Goal: Task Accomplishment & Management: Use online tool/utility

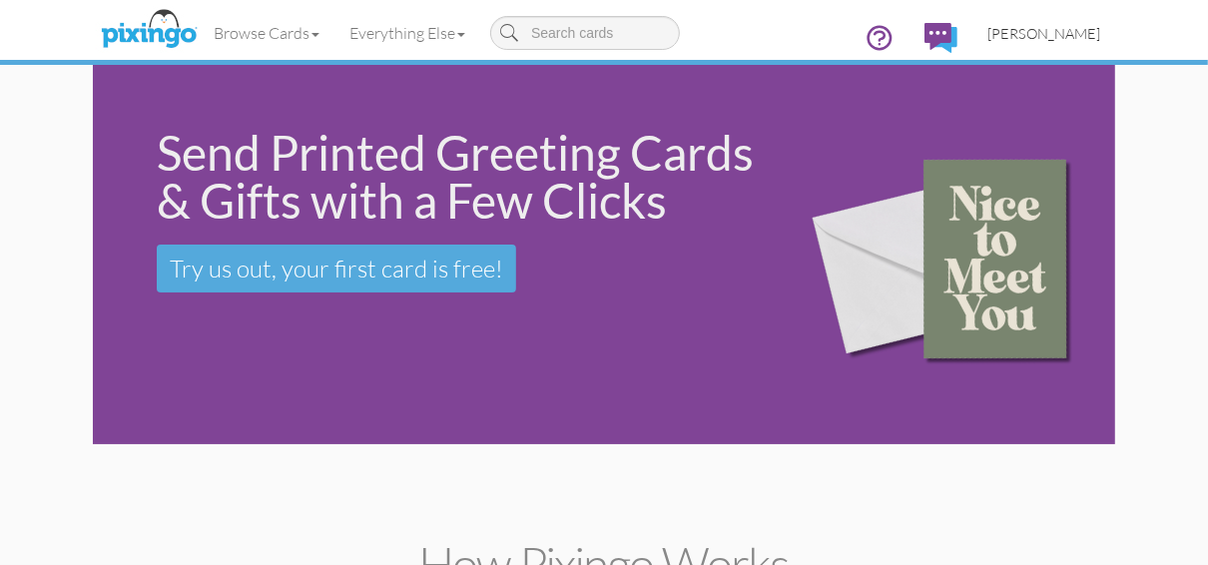
click at [1018, 33] on span "[PERSON_NAME]" at bounding box center [1044, 33] width 113 height 17
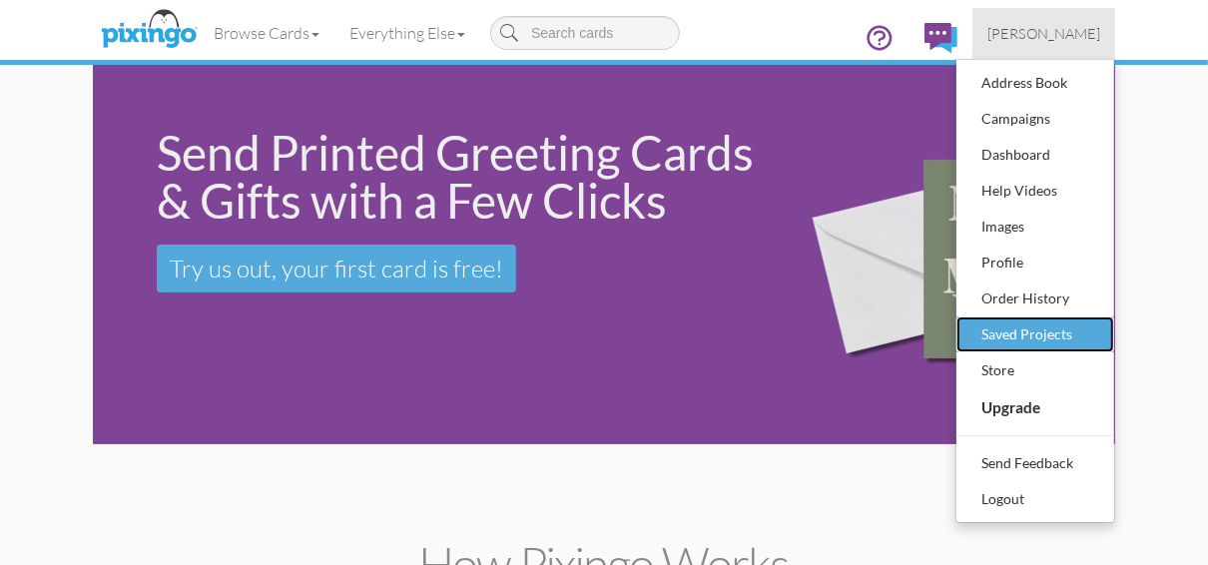
click at [1001, 333] on div "Saved Projects" at bounding box center [1036, 335] width 118 height 30
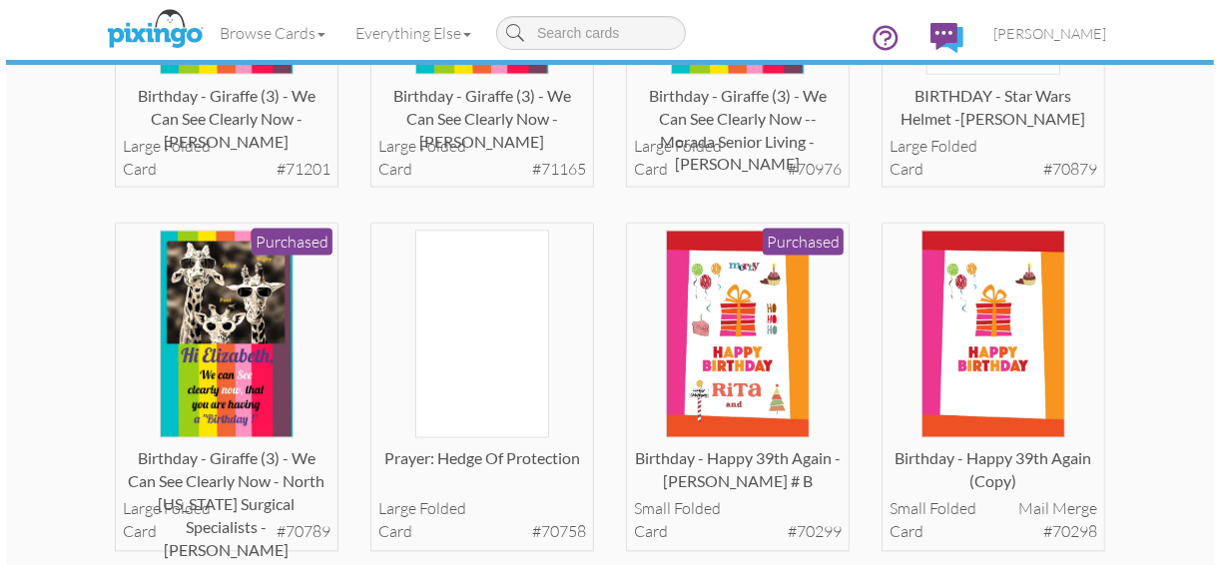
scroll to position [2237, 0]
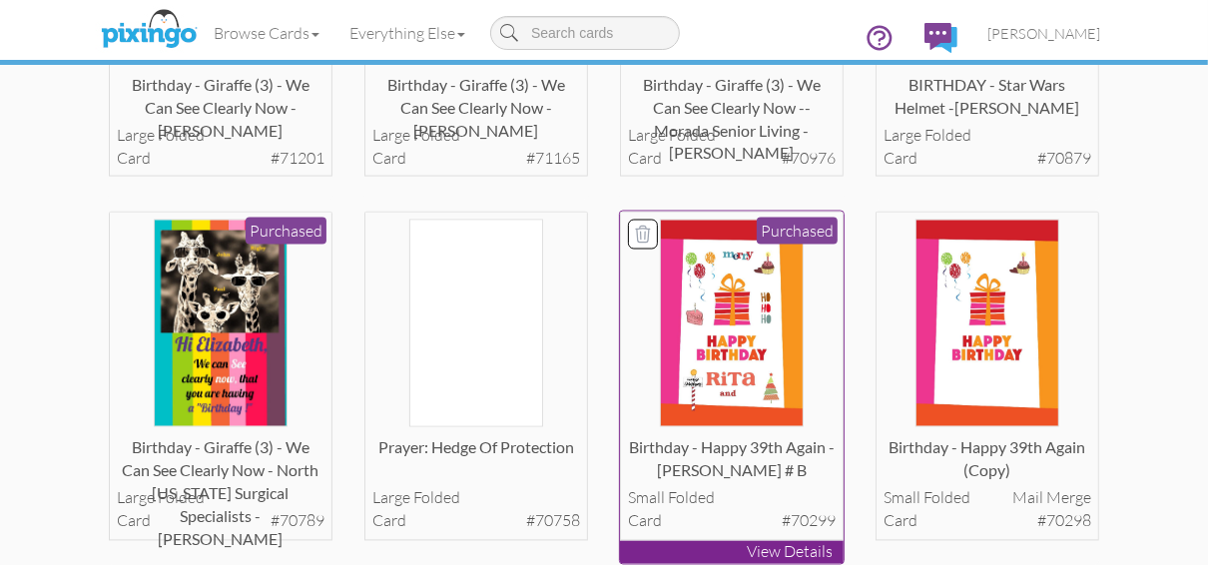
click at [714, 546] on p "View Details" at bounding box center [732, 552] width 224 height 23
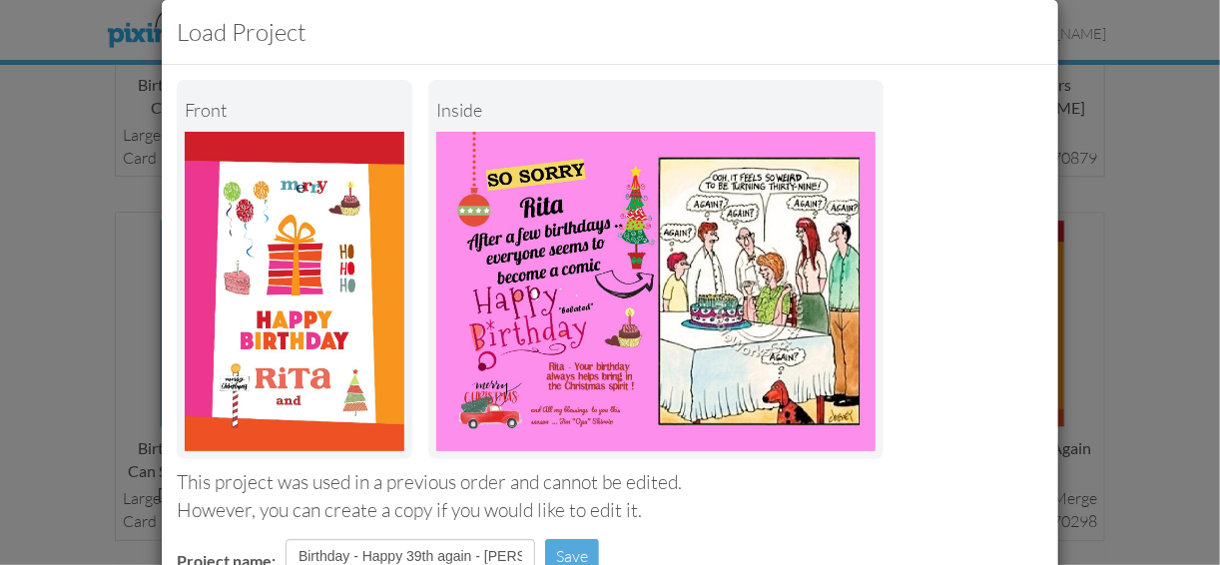
scroll to position [0, 0]
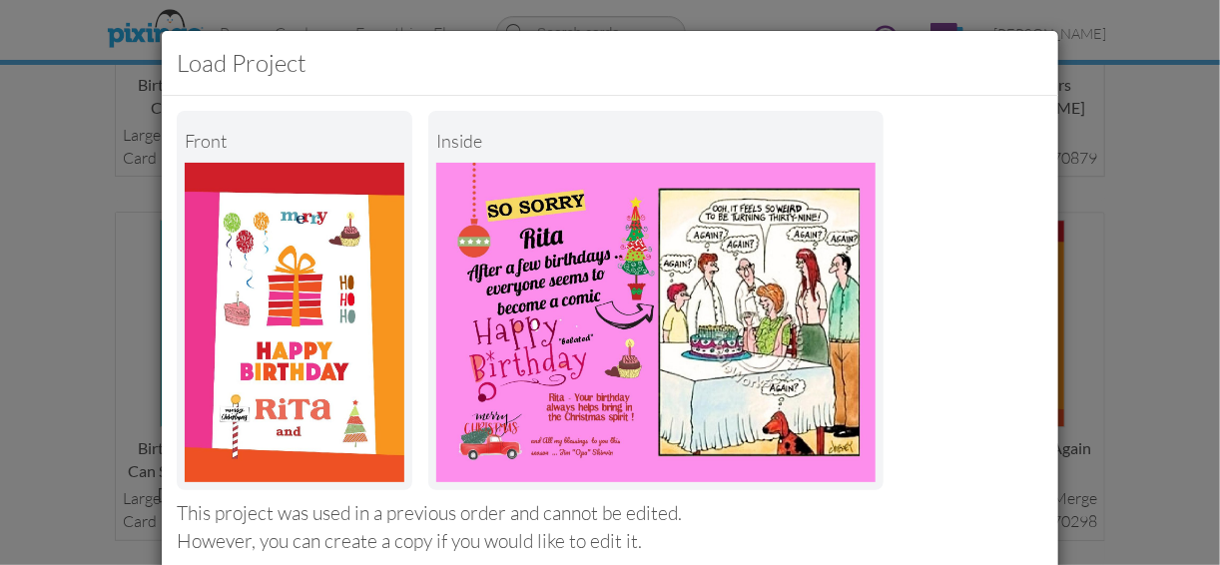
click at [1142, 240] on div "Load Project Front inside This project was used in a previous order and cannot …" at bounding box center [610, 282] width 1220 height 565
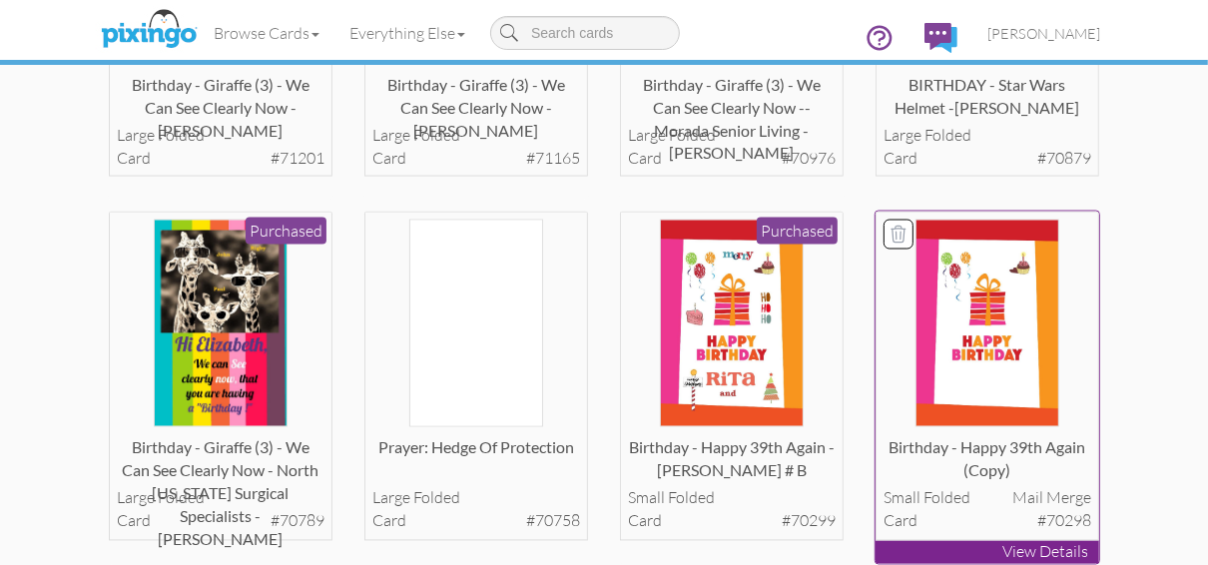
click at [978, 549] on p "View Details" at bounding box center [988, 552] width 224 height 23
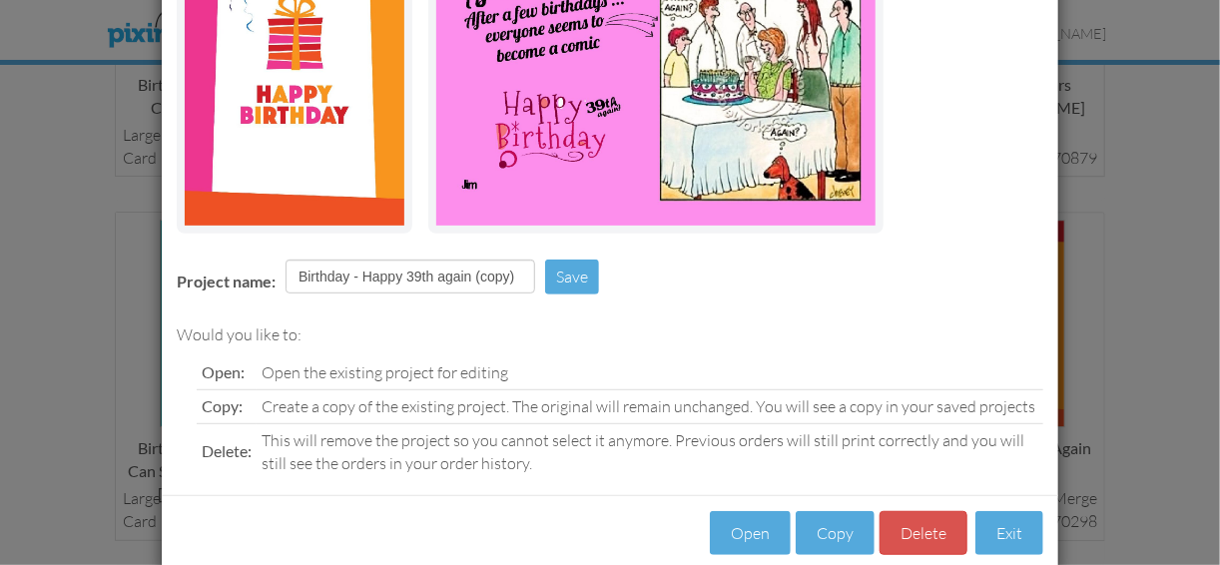
scroll to position [289, 0]
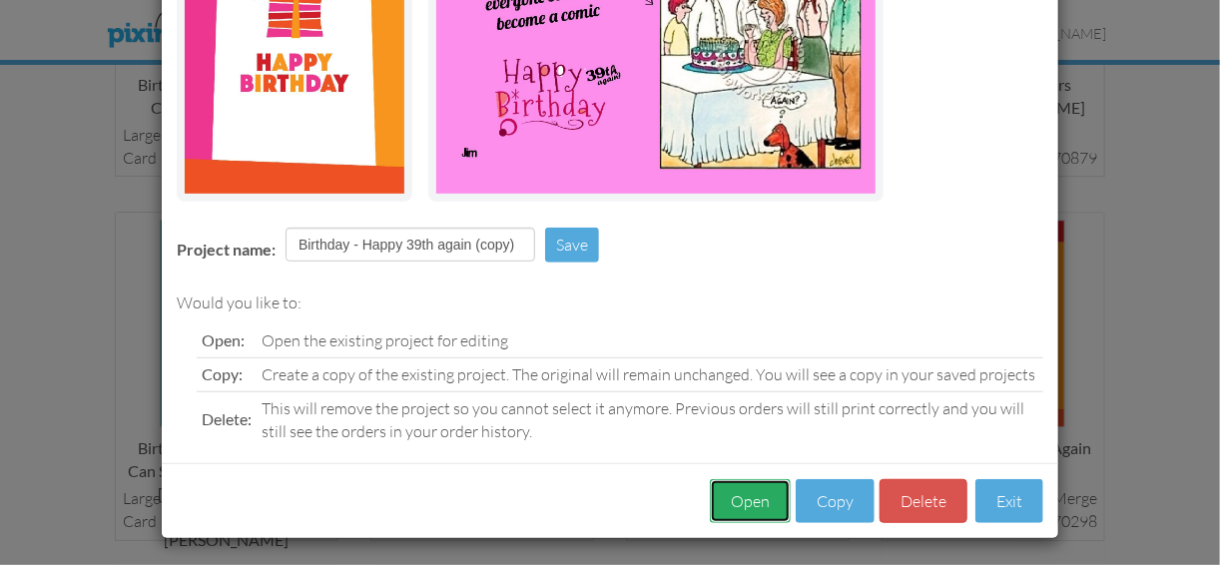
click at [752, 497] on button "Open" at bounding box center [750, 501] width 81 height 45
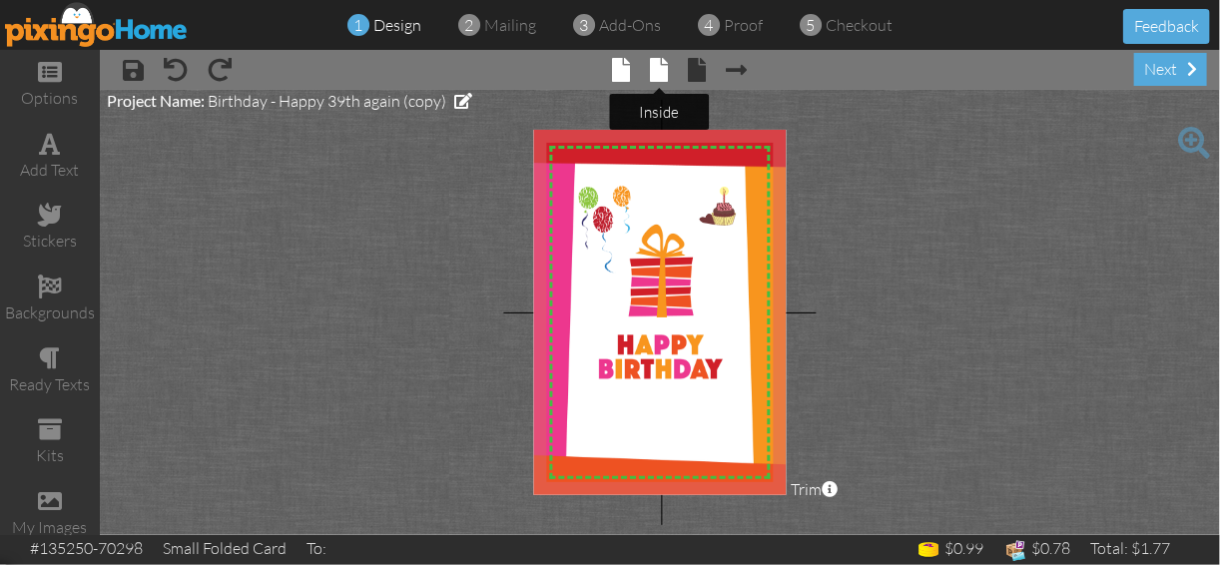
click at [656, 74] on span at bounding box center [660, 70] width 18 height 24
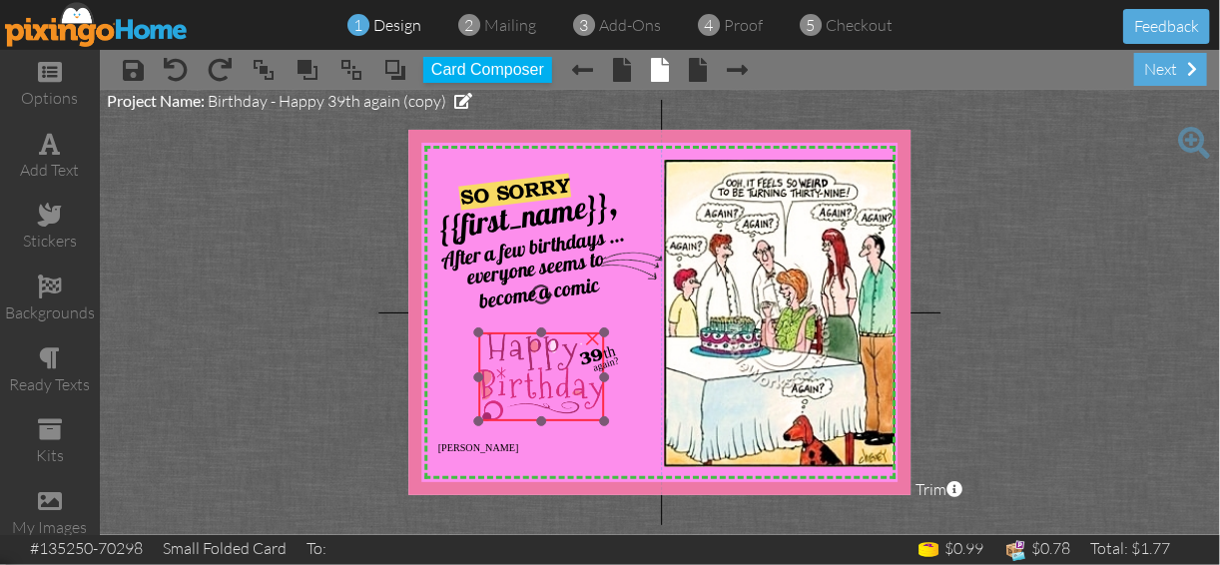
click at [572, 334] on div at bounding box center [542, 377] width 136 height 99
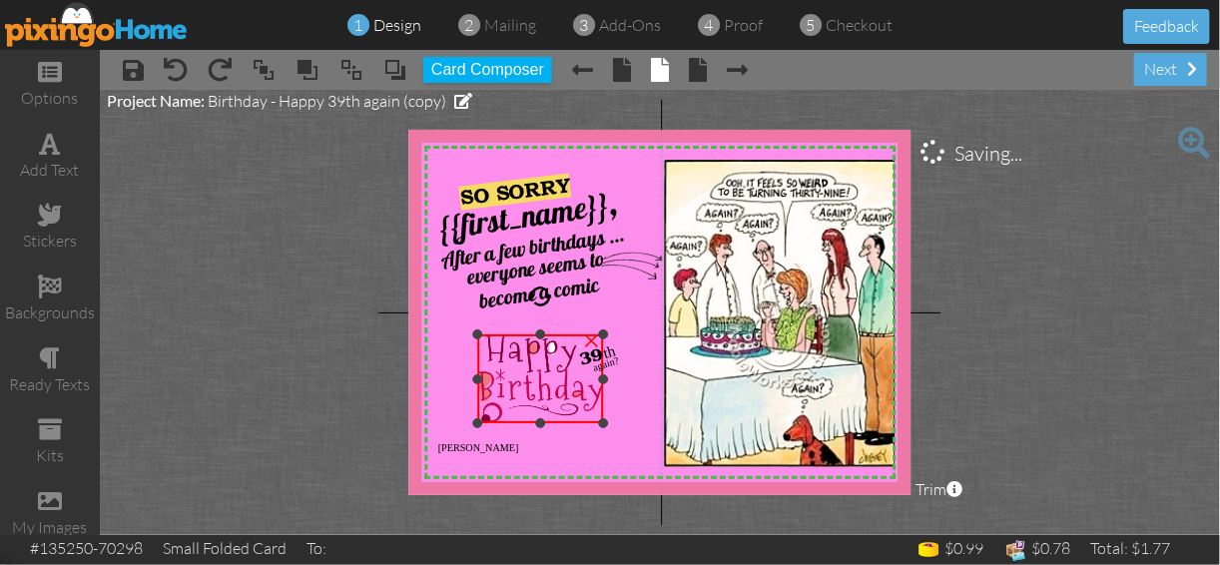
click at [572, 334] on div at bounding box center [541, 379] width 136 height 99
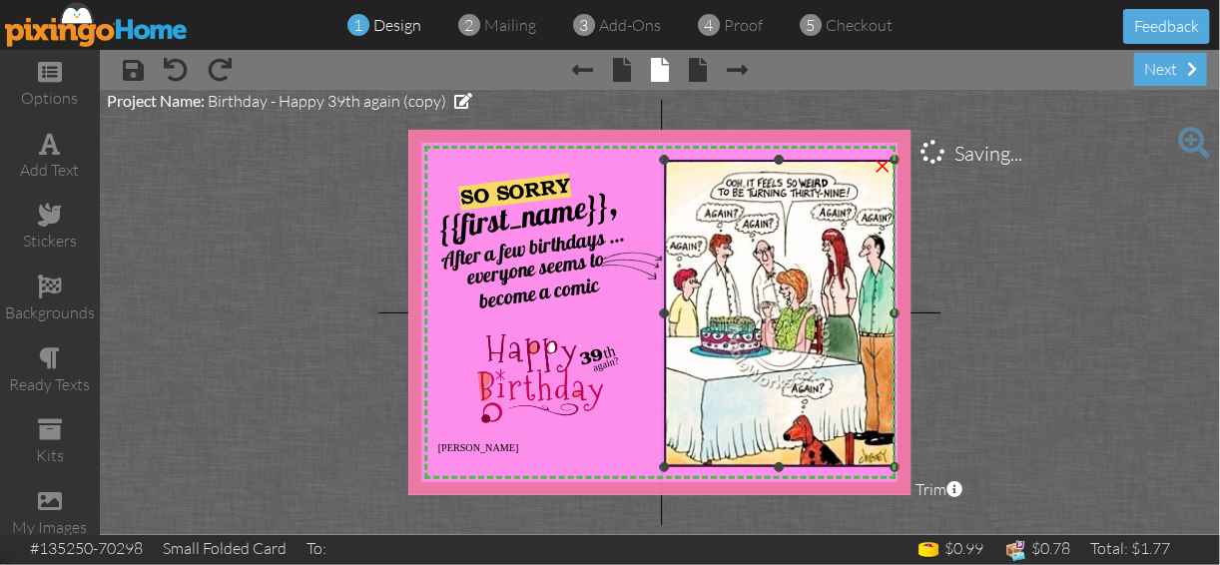
click at [859, 323] on img at bounding box center [780, 314] width 230 height 308
click at [1055, 316] on project-studio-wrapper "X X X X X X X X X X X X X X X X X X X X X X X X X X X X X X X X X X X X X X X X…" at bounding box center [660, 312] width 1120 height 445
click at [46, 76] on span at bounding box center [50, 72] width 24 height 24
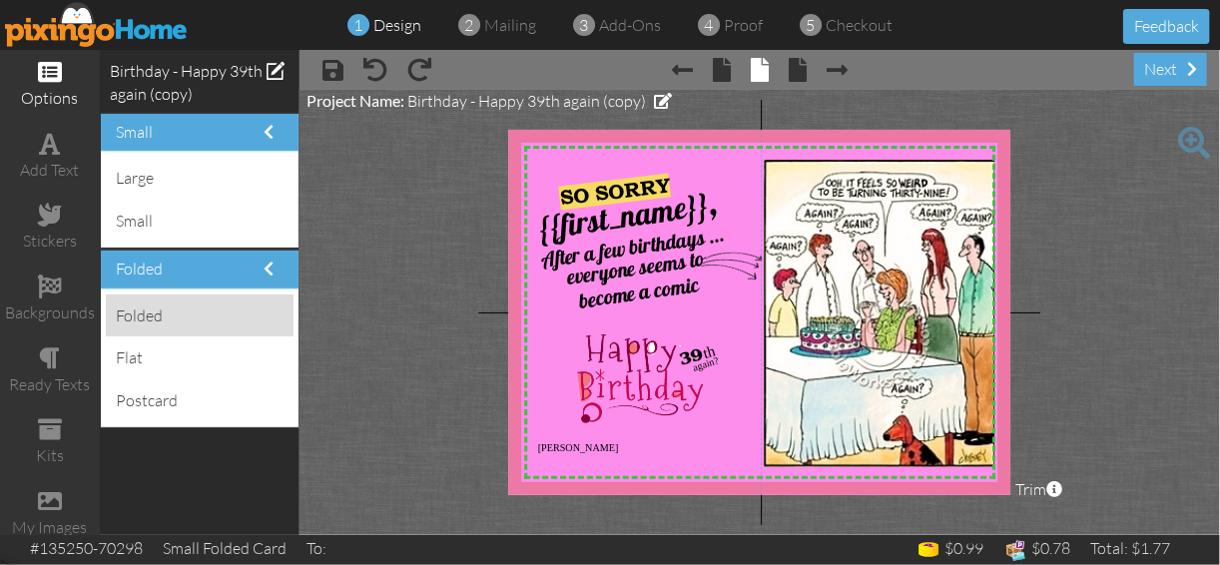
click at [117, 314] on div "folded" at bounding box center [200, 316] width 188 height 43
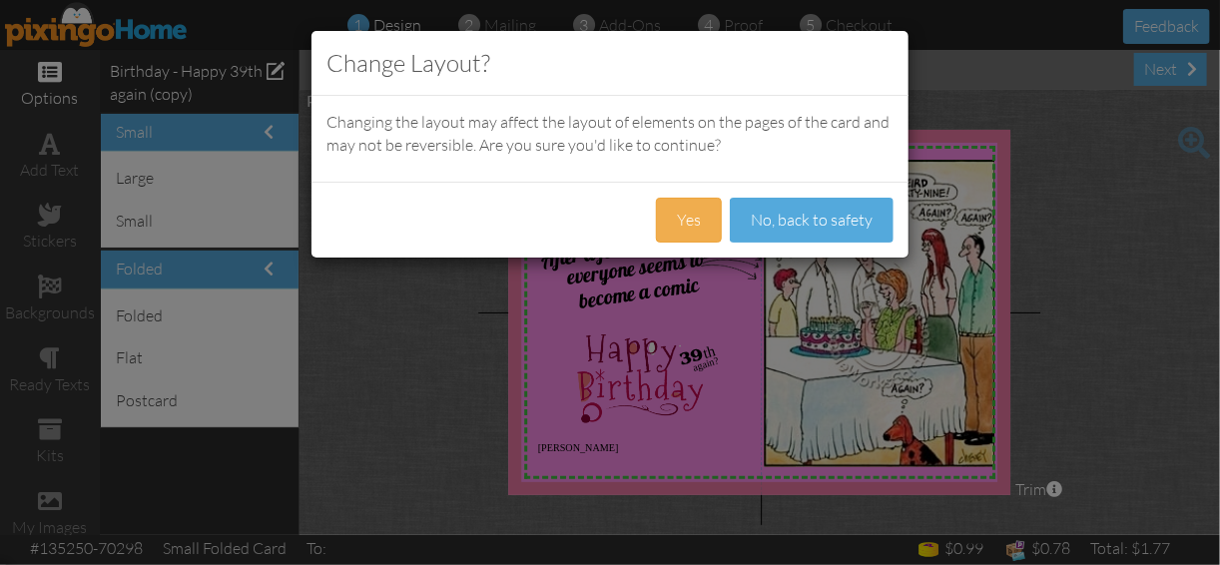
click at [144, 181] on div "Change Layout? Changing the layout may affect the layout of elements on the pag…" at bounding box center [610, 282] width 1220 height 565
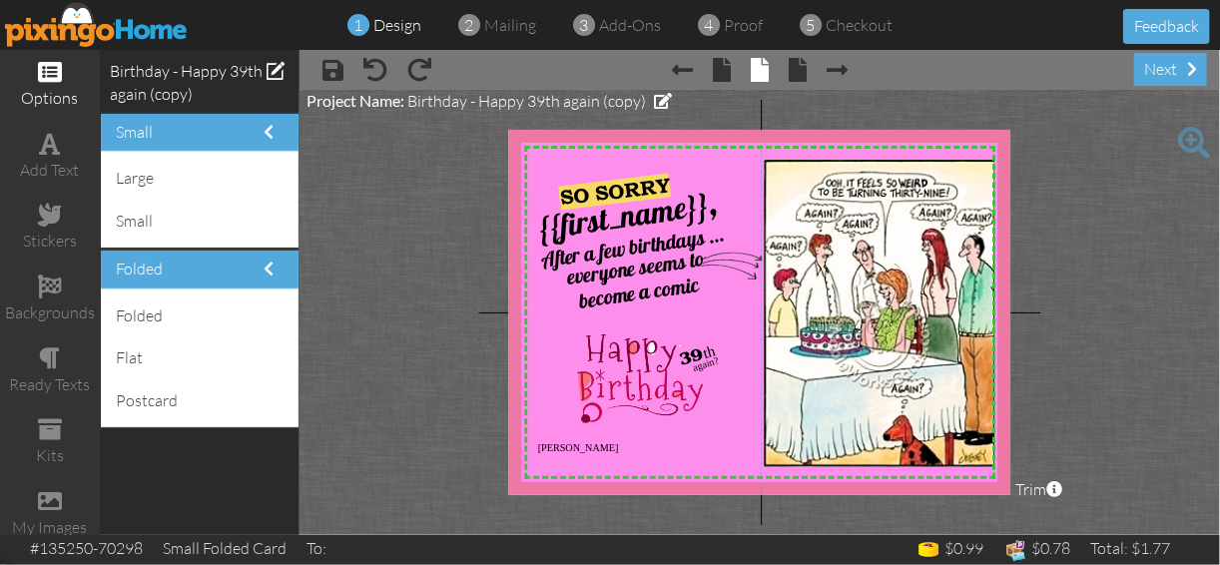
click at [144, 181] on div "large" at bounding box center [200, 178] width 188 height 43
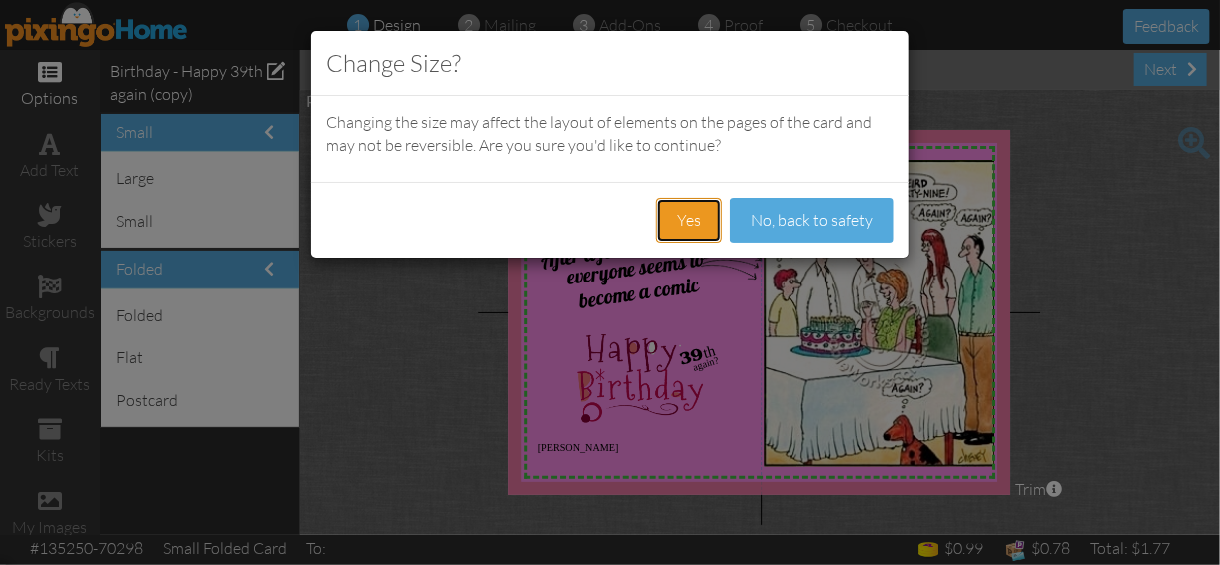
click at [689, 216] on button "Yes" at bounding box center [689, 220] width 66 height 45
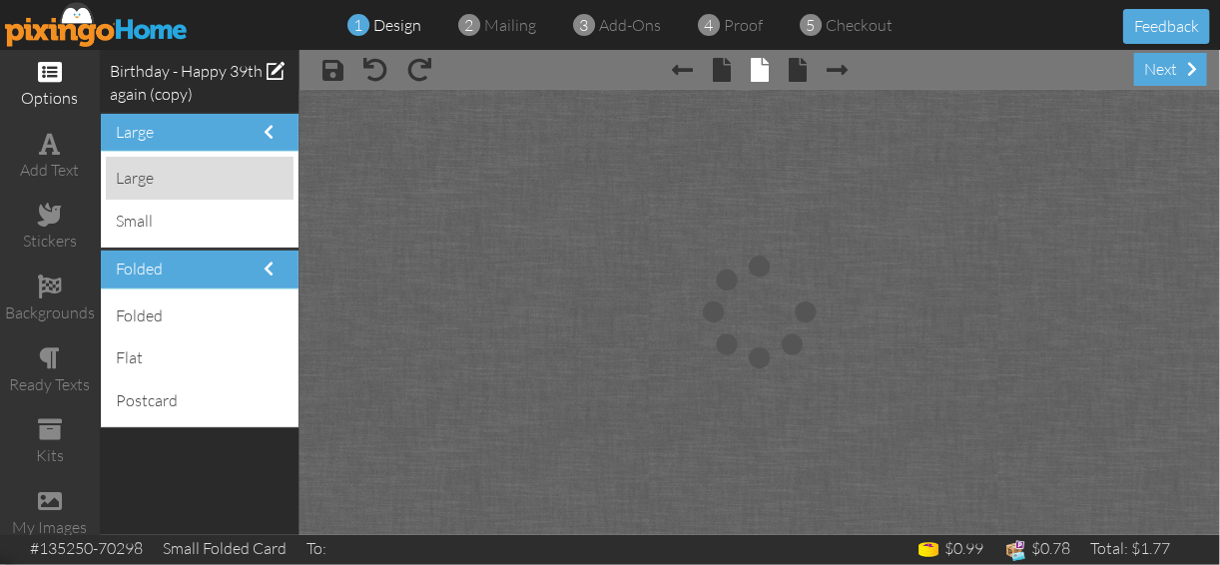
click at [139, 183] on div "large" at bounding box center [200, 178] width 188 height 43
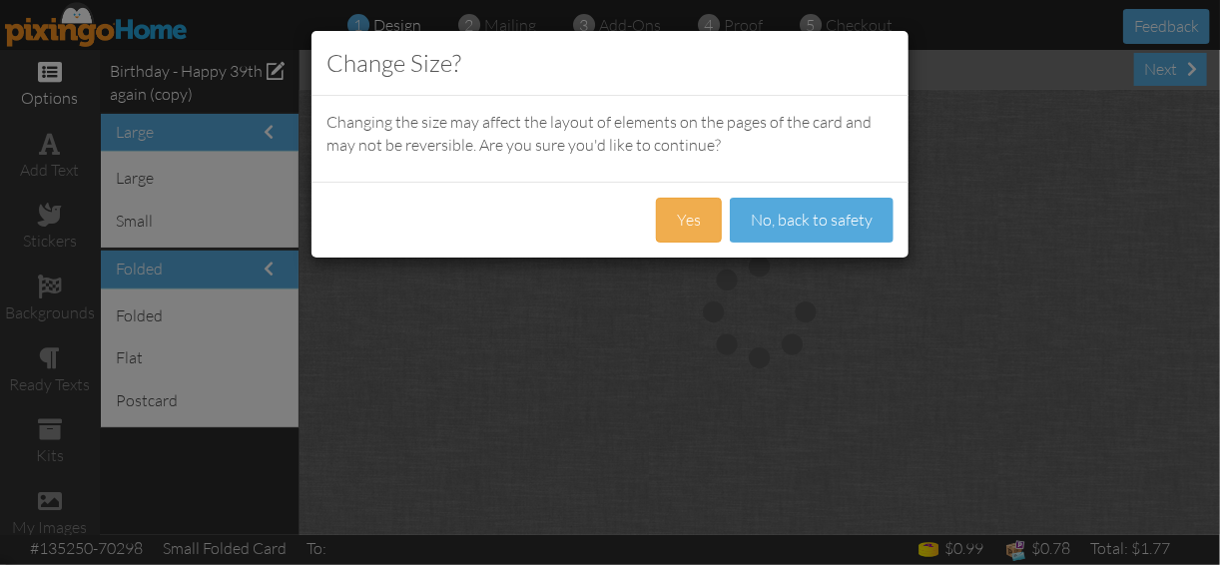
click at [318, 313] on div "Change Size? Changing the size may affect the layout of elements on the pages o…" at bounding box center [610, 282] width 1220 height 565
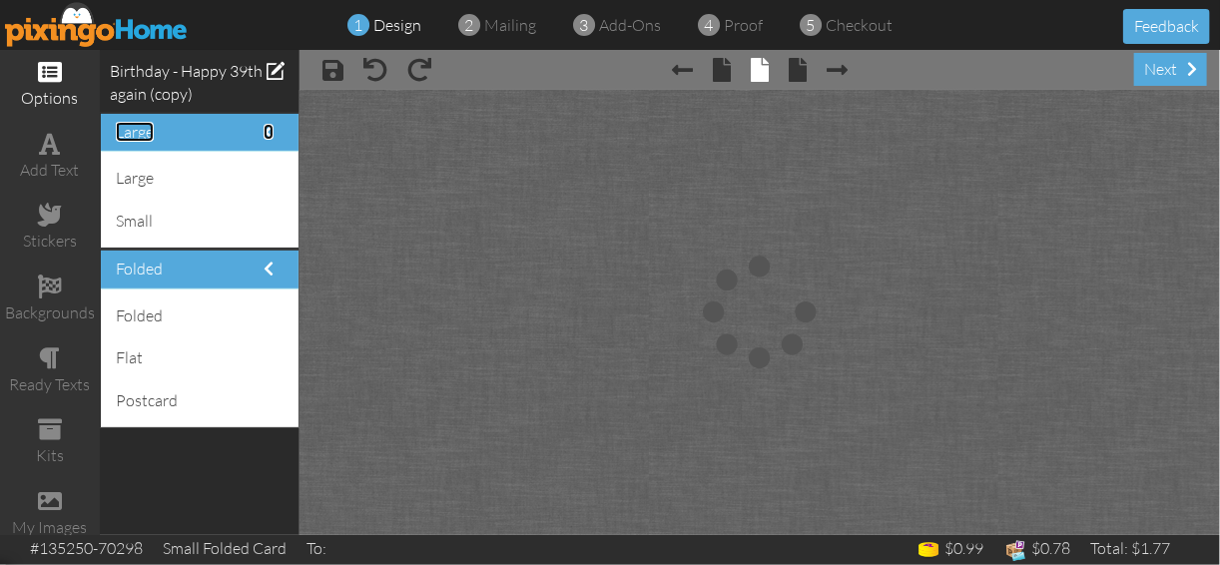
click at [270, 130] on span at bounding box center [269, 132] width 10 height 16
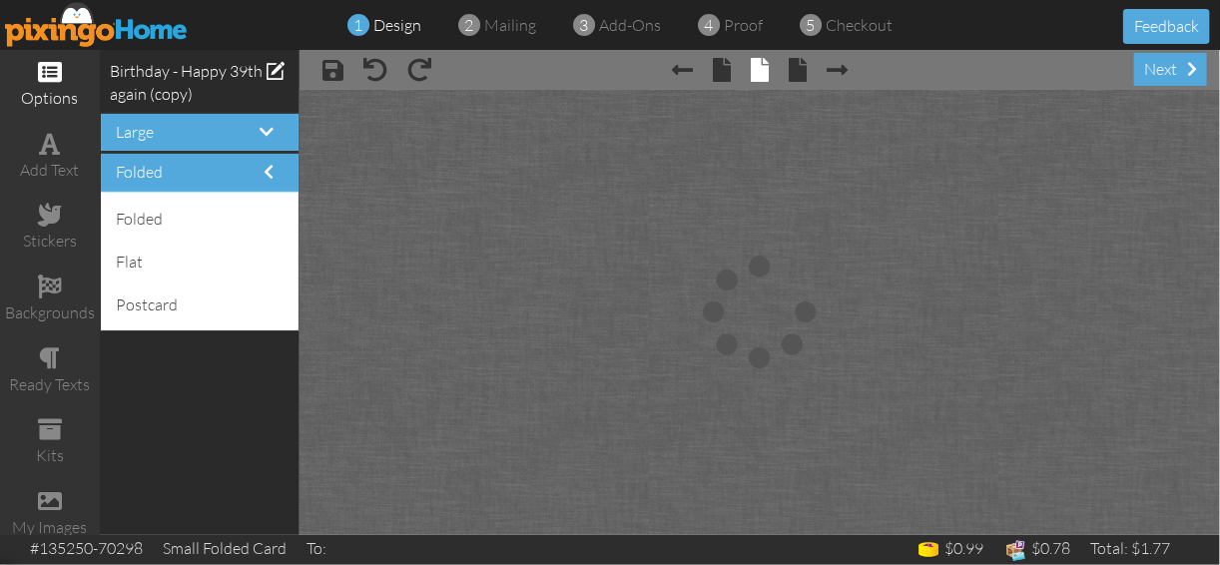
click at [274, 168] on h4 "folded" at bounding box center [200, 173] width 168 height 18
